Goal: Information Seeking & Learning: Learn about a topic

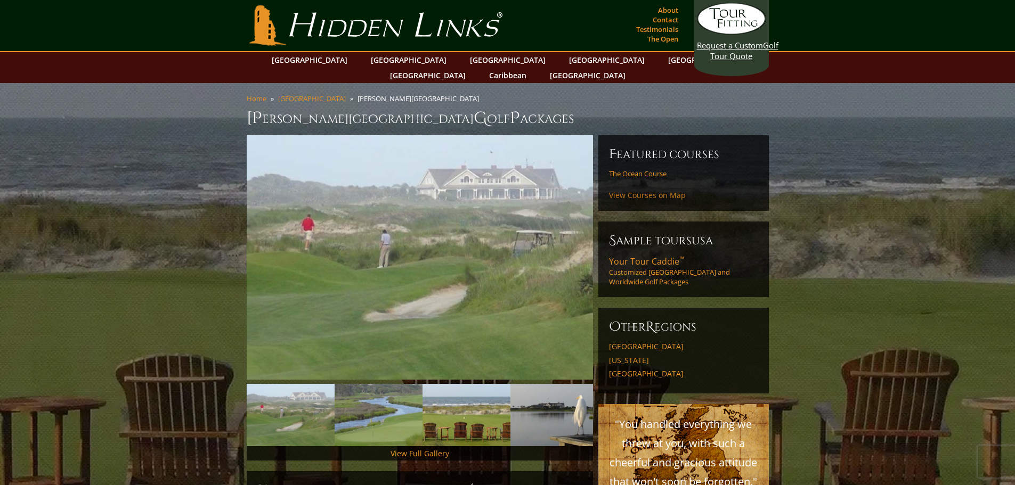
click at [667, 190] on link "View Courses on Map" at bounding box center [647, 195] width 77 height 10
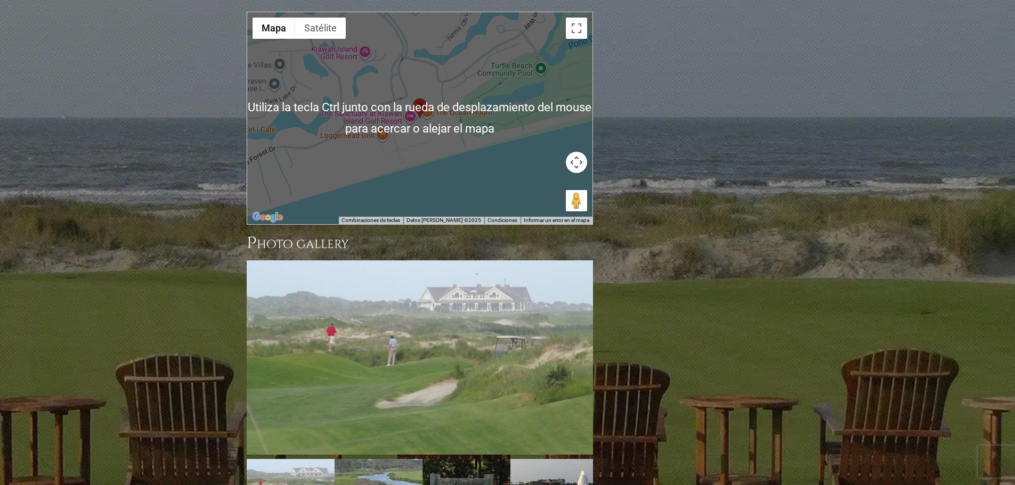
scroll to position [908, 0]
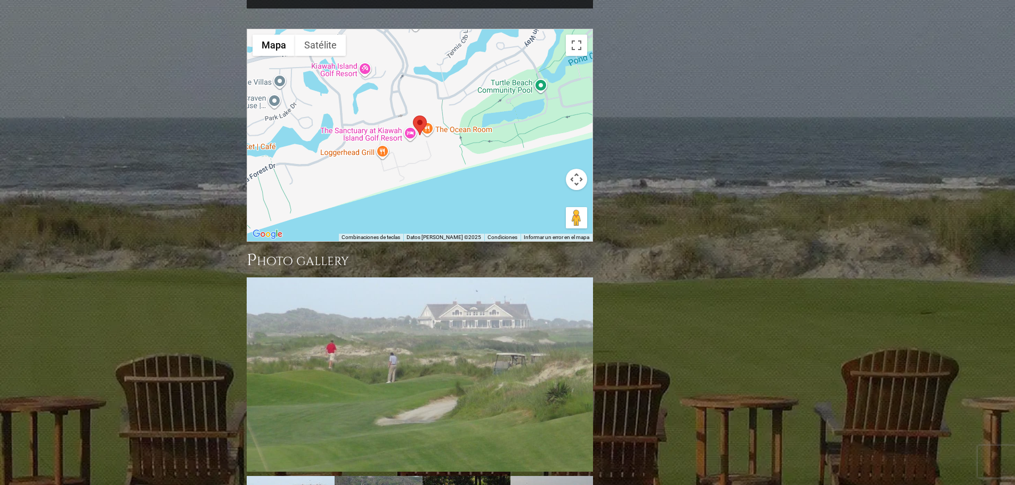
click at [577, 169] on button "Controles de visualización del mapa" at bounding box center [576, 179] width 21 height 21
click at [550, 195] on button "Alejar" at bounding box center [549, 205] width 21 height 21
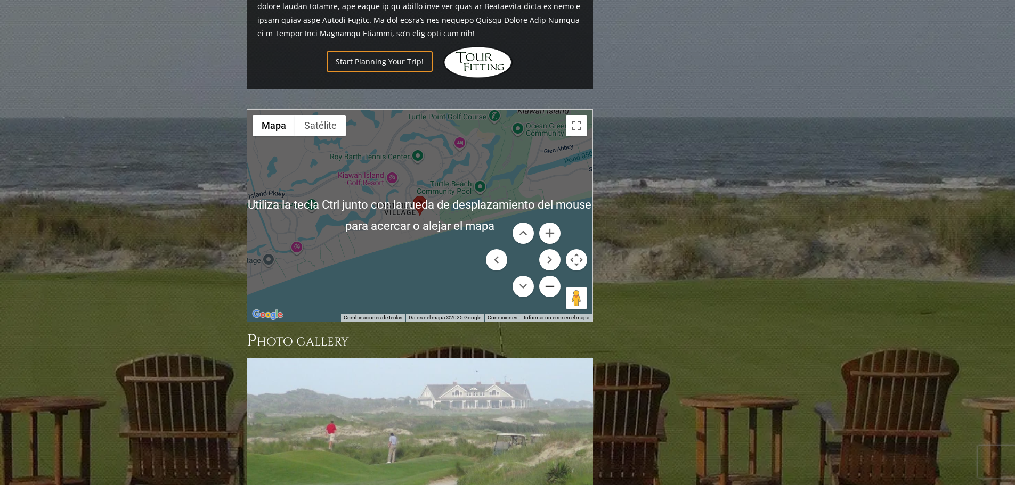
scroll to position [802, 0]
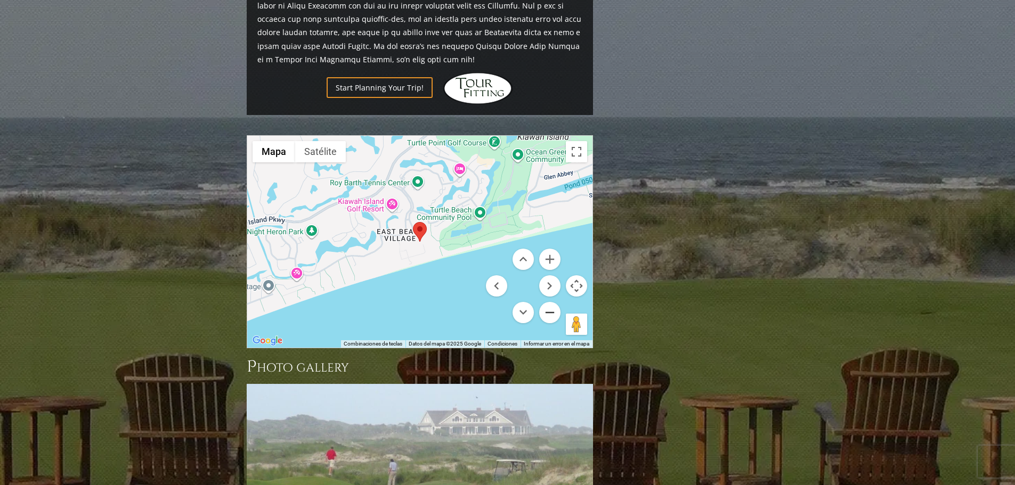
click at [551, 302] on button "Alejar" at bounding box center [549, 312] width 21 height 21
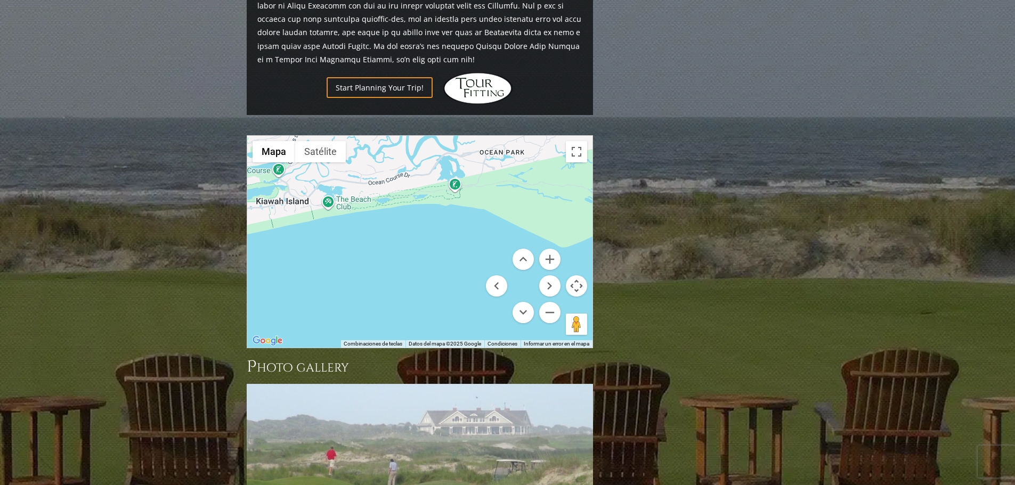
drag, startPoint x: 389, startPoint y: 233, endPoint x: 0, endPoint y: 257, distance: 389.5
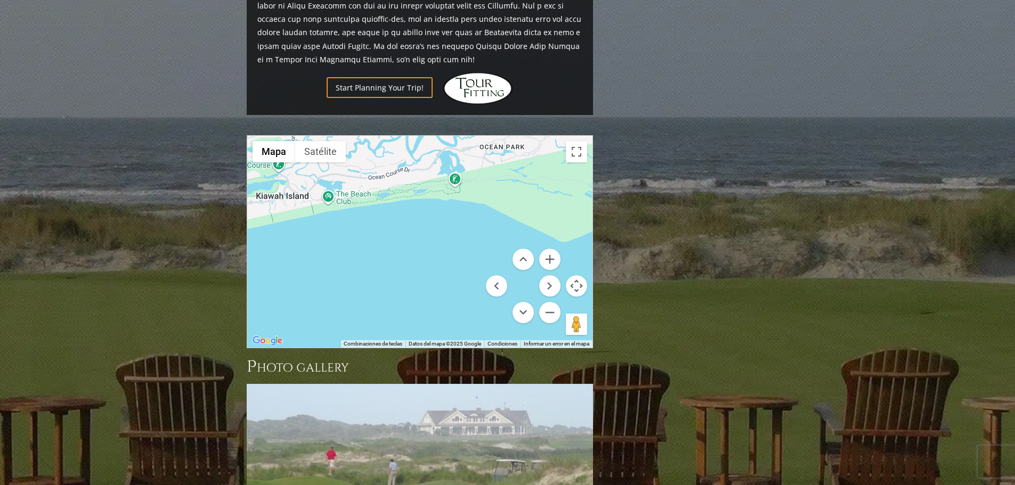
click at [454, 152] on div at bounding box center [419, 242] width 345 height 212
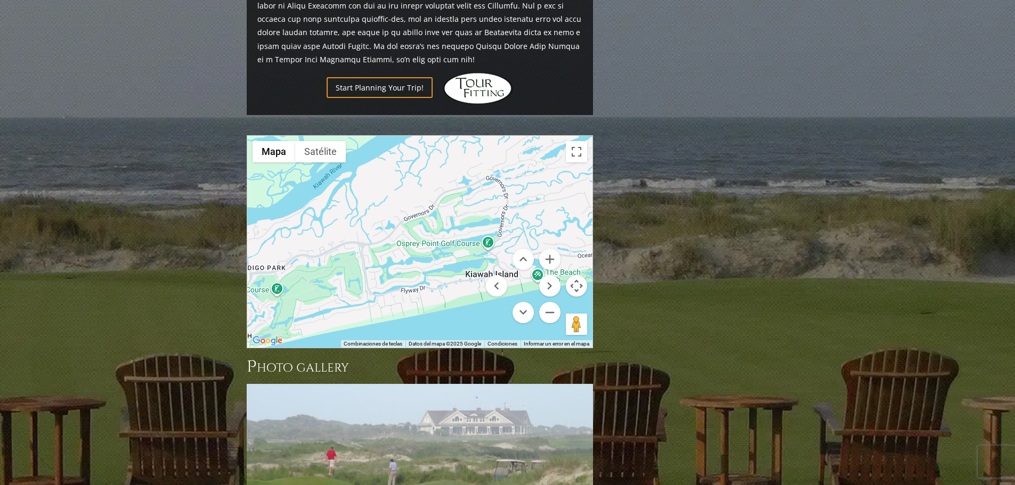
drag, startPoint x: 443, startPoint y: 243, endPoint x: 649, endPoint y: 260, distance: 206.8
click at [650, 260] on div "Previous Next Previous Next View Full Gallery [PERSON_NAME][GEOGRAPHIC_DATA] H …" at bounding box center [507, 4] width 527 height 1341
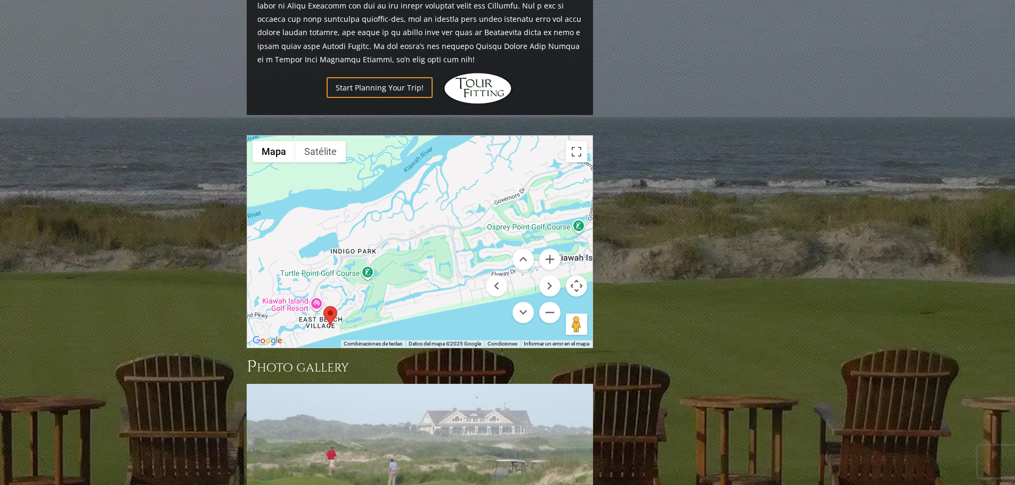
drag, startPoint x: 406, startPoint y: 231, endPoint x: 492, endPoint y: 222, distance: 85.7
click at [501, 214] on div "[GEOGRAPHIC_DATA] [STREET_ADDRESS][PERSON_NAME] Ver en Google Maps" at bounding box center [419, 242] width 345 height 212
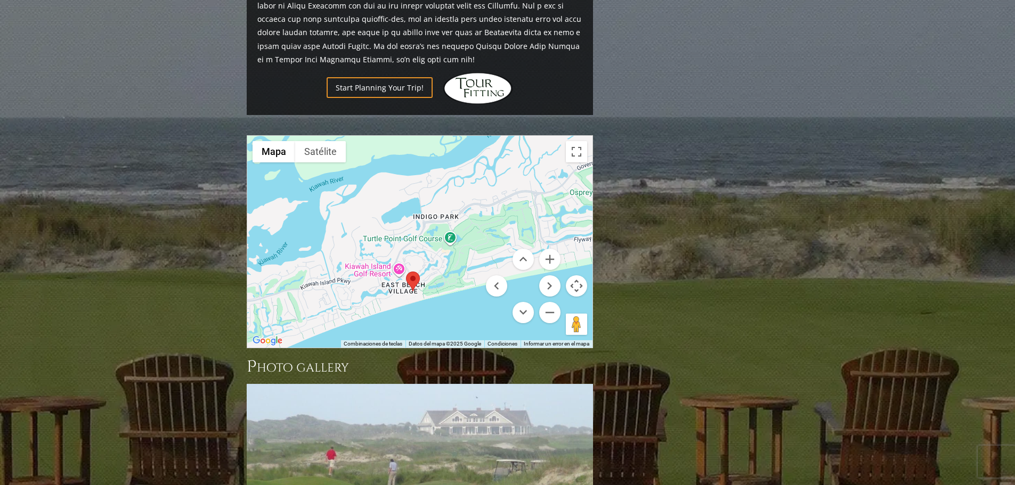
drag, startPoint x: 409, startPoint y: 248, endPoint x: 493, endPoint y: 212, distance: 90.7
click at [493, 212] on div "[GEOGRAPHIC_DATA] [STREET_ADDRESS][PERSON_NAME] Ver en Google Maps" at bounding box center [419, 242] width 345 height 212
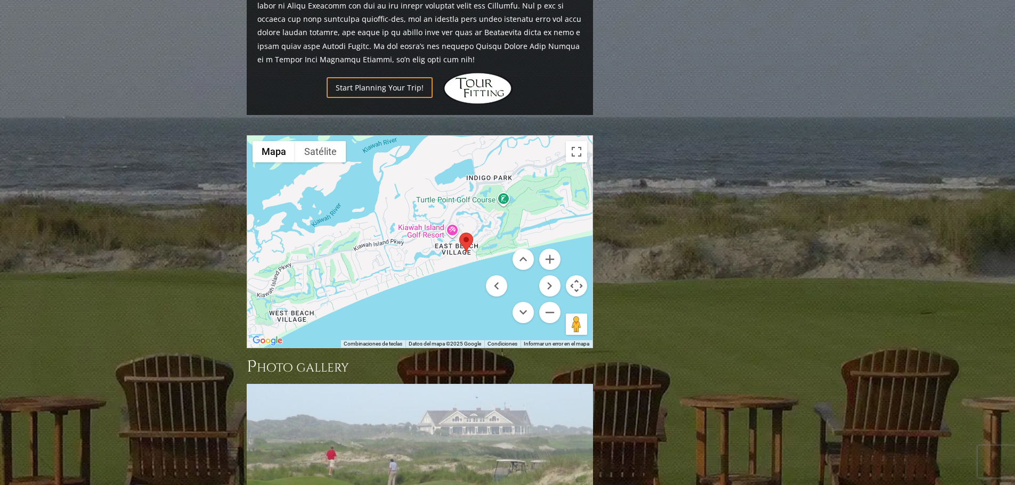
drag, startPoint x: 455, startPoint y: 231, endPoint x: 510, endPoint y: 192, distance: 66.8
click at [510, 192] on div "[GEOGRAPHIC_DATA] [STREET_ADDRESS][PERSON_NAME] Ver en Google Maps" at bounding box center [419, 242] width 345 height 212
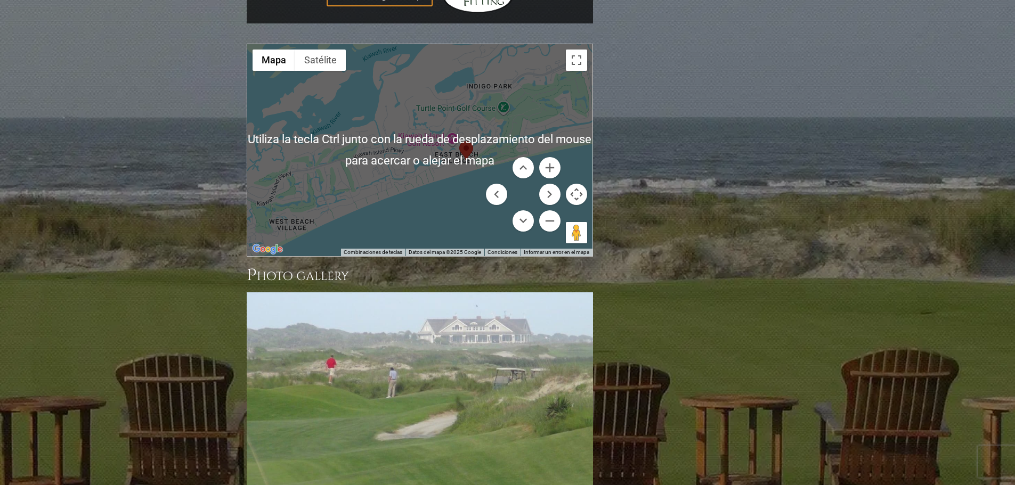
scroll to position [908, 0]
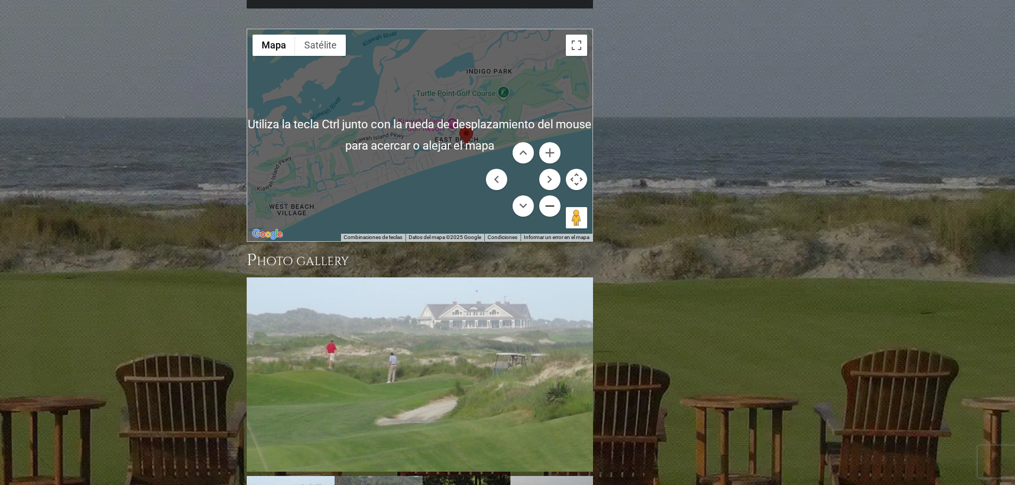
click at [548, 195] on button "Alejar" at bounding box center [549, 205] width 21 height 21
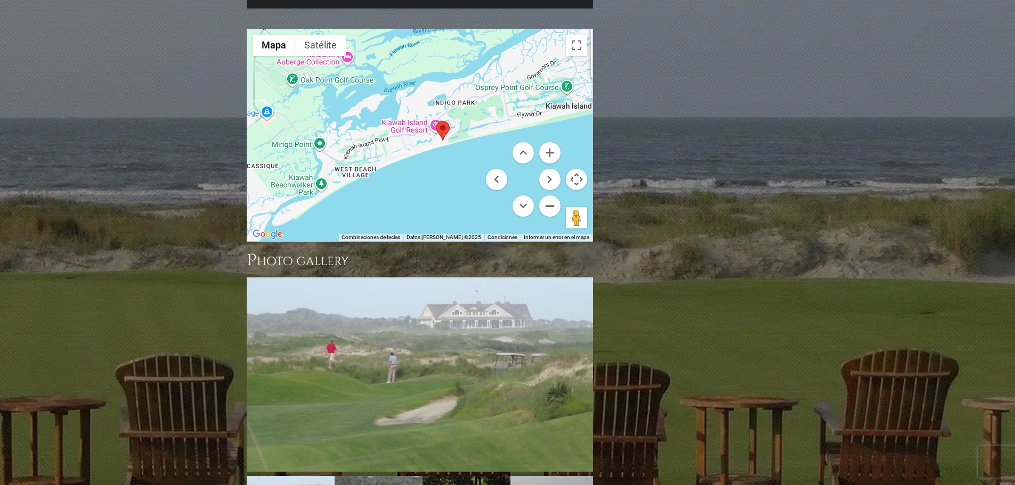
click at [548, 195] on button "Alejar" at bounding box center [549, 205] width 21 height 21
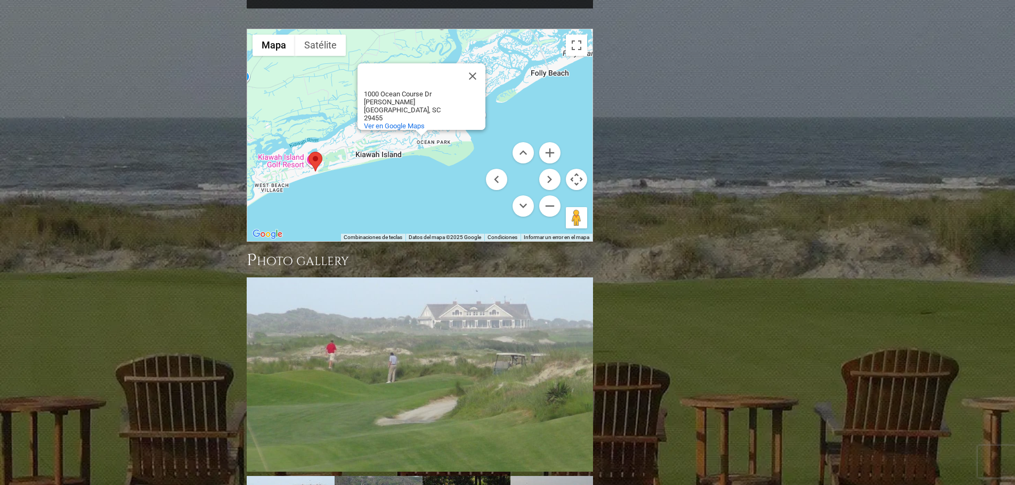
drag, startPoint x: 468, startPoint y: 139, endPoint x: 411, endPoint y: 144, distance: 57.2
click at [354, 171] on div "[GEOGRAPHIC_DATA] [STREET_ADDRESS][PERSON_NAME] Ver en Google Maps" at bounding box center [419, 135] width 345 height 212
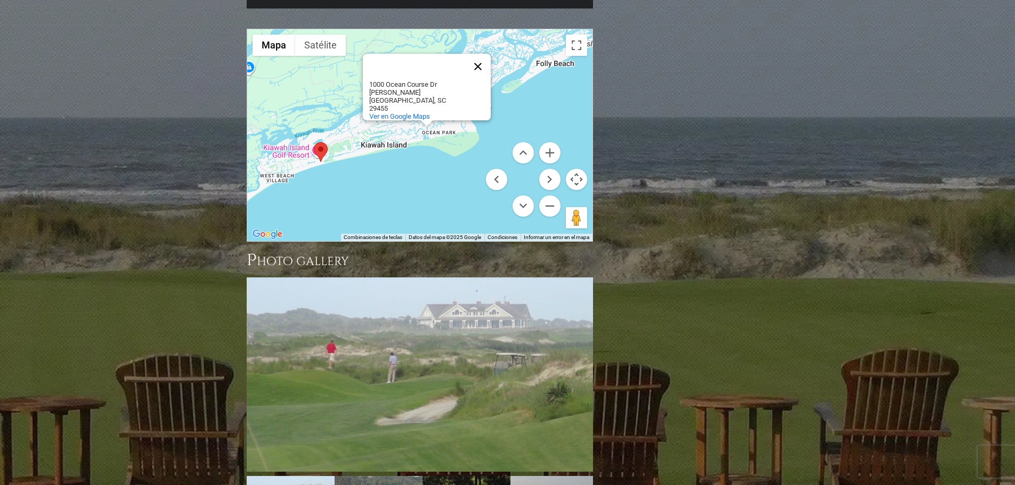
click at [482, 54] on button "Cerrar" at bounding box center [478, 67] width 26 height 26
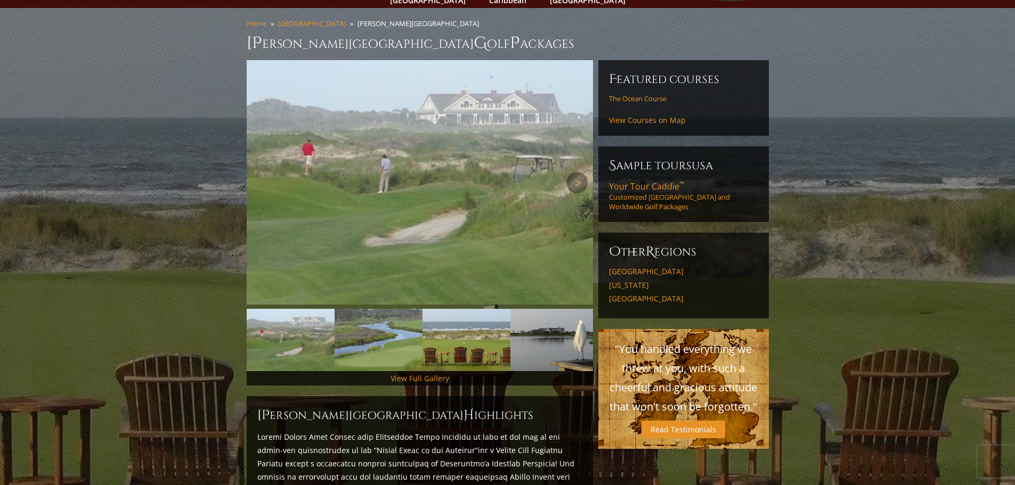
scroll to position [56, 0]
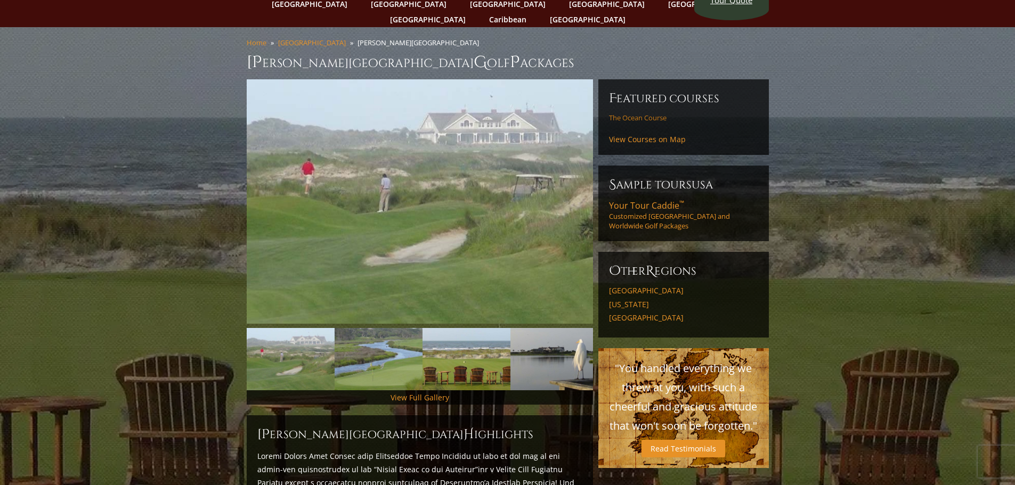
click at [661, 113] on link "The Ocean Course" at bounding box center [643, 117] width 68 height 9
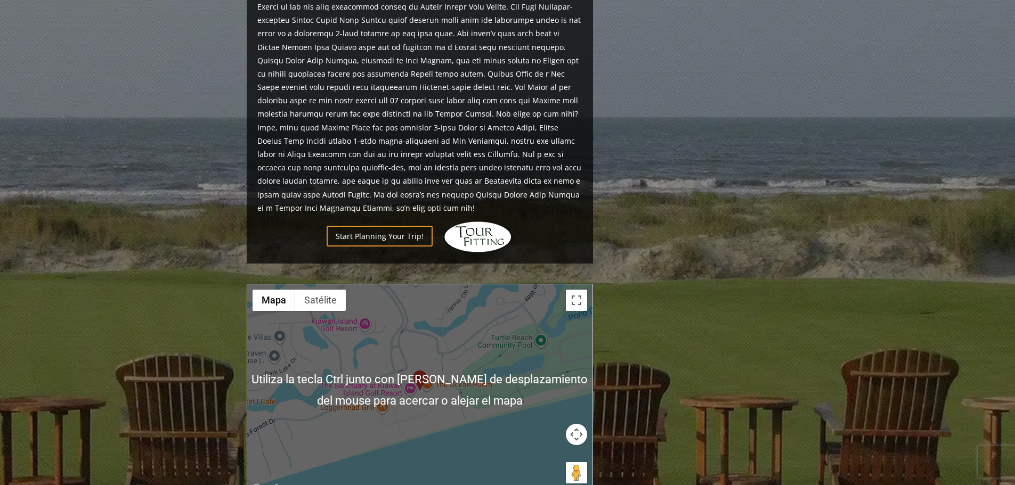
scroll to position [692, 0]
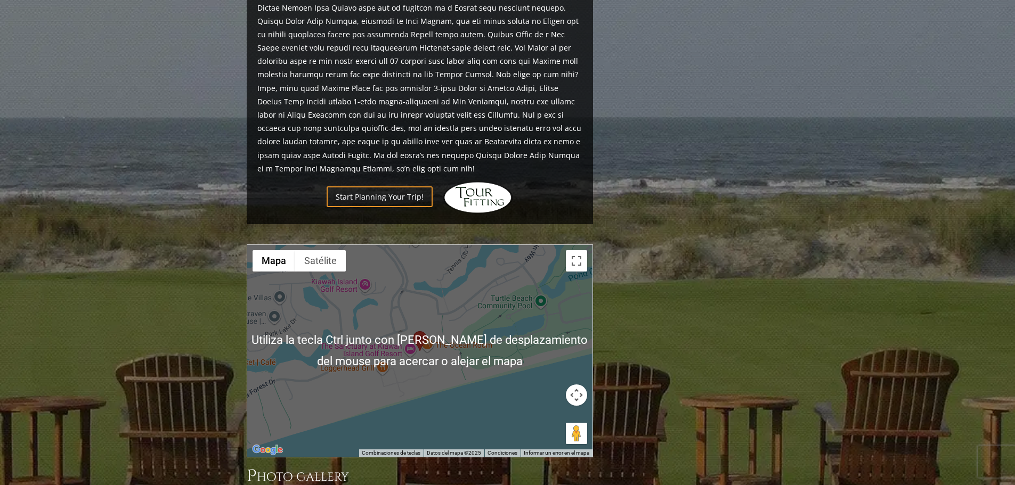
click at [573, 385] on button "Controles de visualización del mapa" at bounding box center [576, 395] width 21 height 21
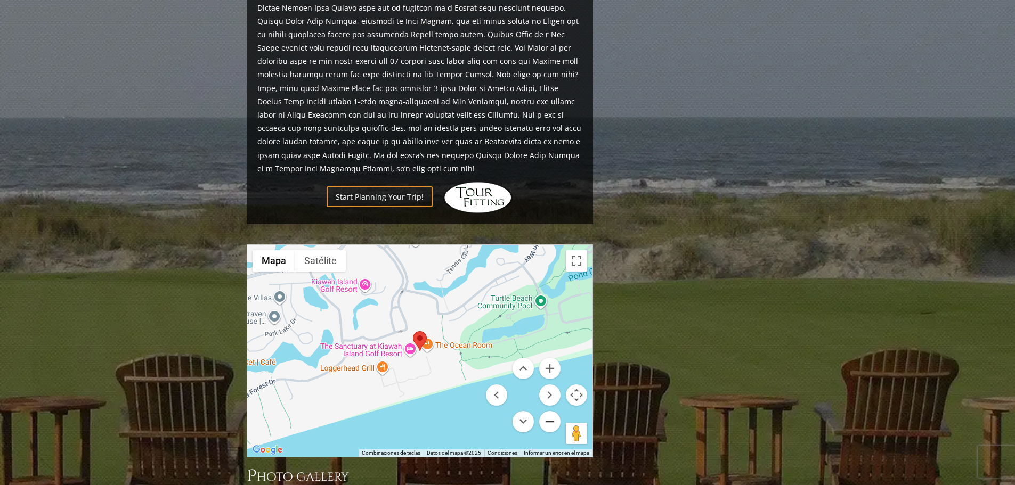
click at [543, 411] on button "Alejar" at bounding box center [549, 421] width 21 height 21
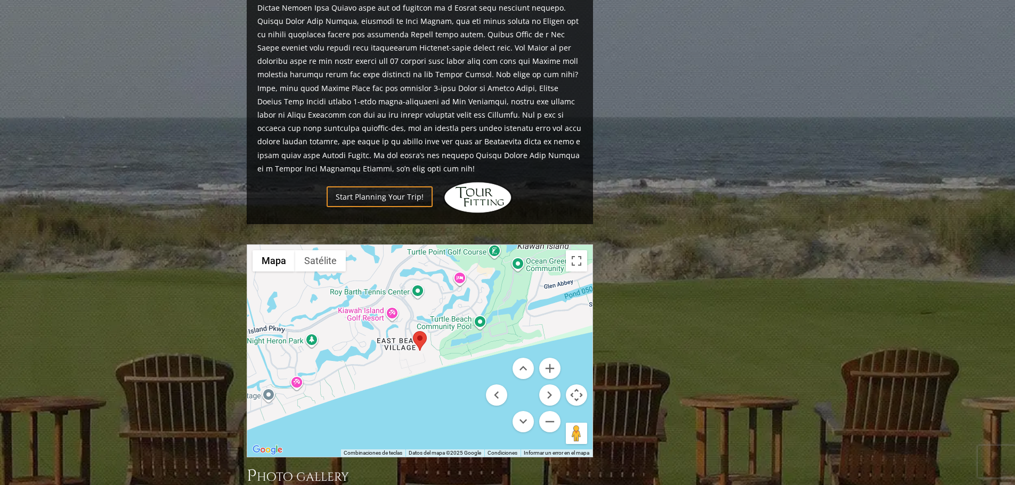
click at [493, 245] on div at bounding box center [419, 351] width 345 height 212
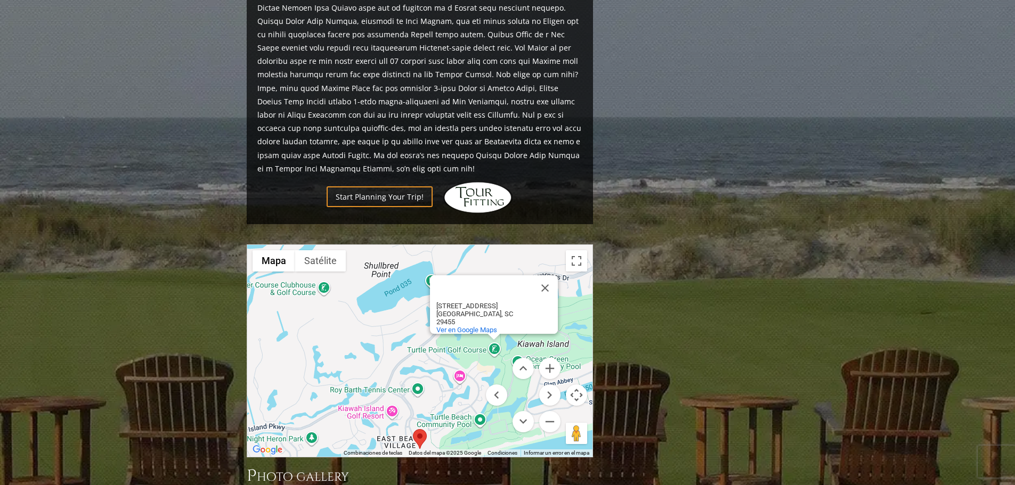
click at [496, 320] on div "Turtle Point Golf Course Turtle Point Golf Course 1 Turtle Point Ln Kiawah Isla…" at bounding box center [419, 351] width 345 height 212
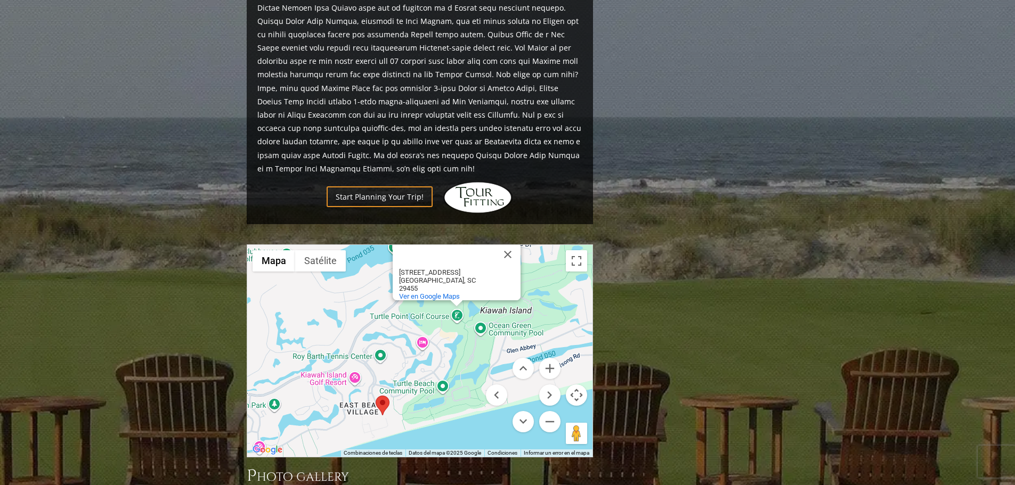
drag, startPoint x: 336, startPoint y: 307, endPoint x: 300, endPoint y: 274, distance: 49.4
click at [300, 274] on div "Turtle Point Golf Course Turtle Point Golf Course 1 Turtle Point Ln Kiawah Isla…" at bounding box center [419, 351] width 345 height 212
click at [443, 292] on span "Ver en Google Maps" at bounding box center [428, 296] width 61 height 8
click at [505, 242] on button "Cerrar" at bounding box center [507, 255] width 26 height 26
